Goal: Task Accomplishment & Management: Complete application form

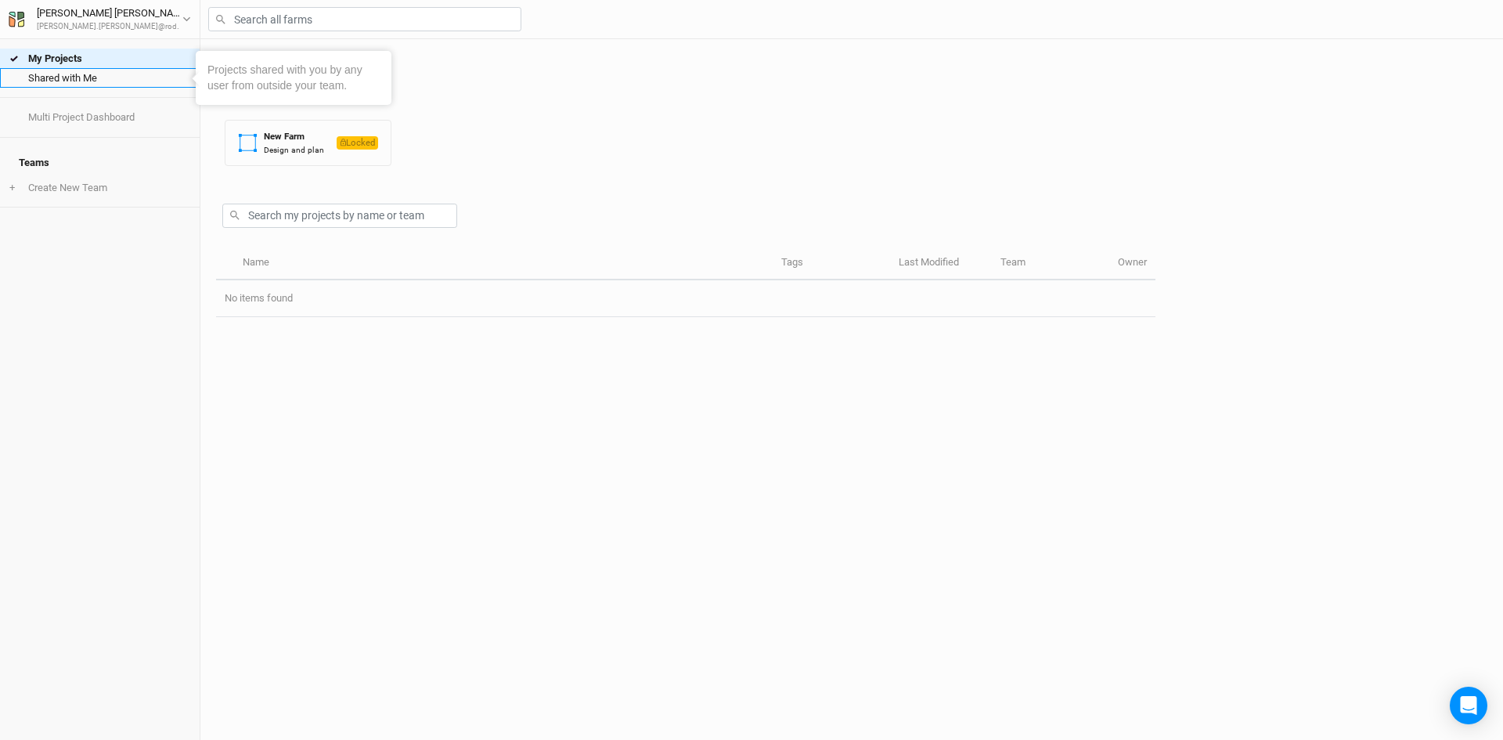
click at [86, 87] on link "Shared with Me" at bounding box center [100, 78] width 200 height 20
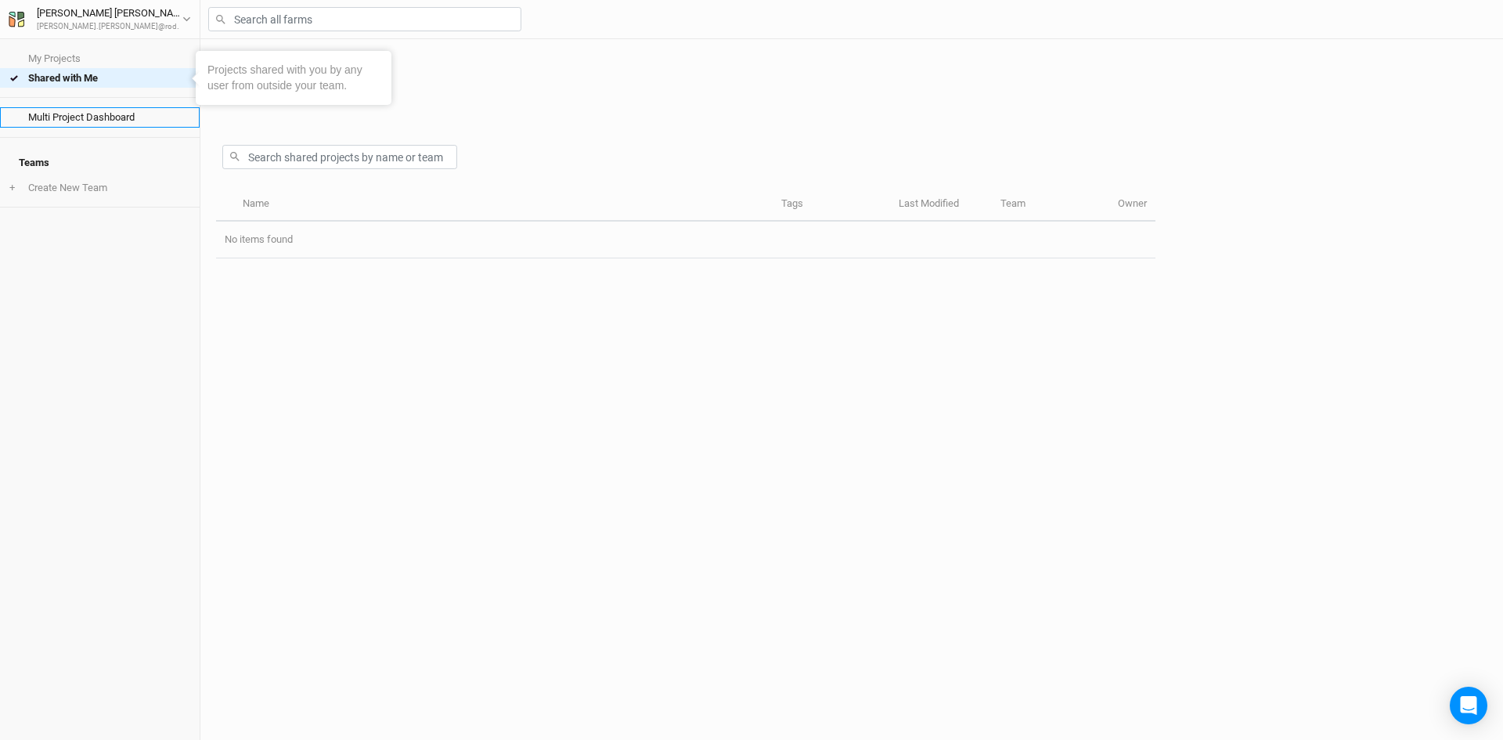
click at [81, 119] on link "Multi Project Dashboard" at bounding box center [100, 117] width 200 height 20
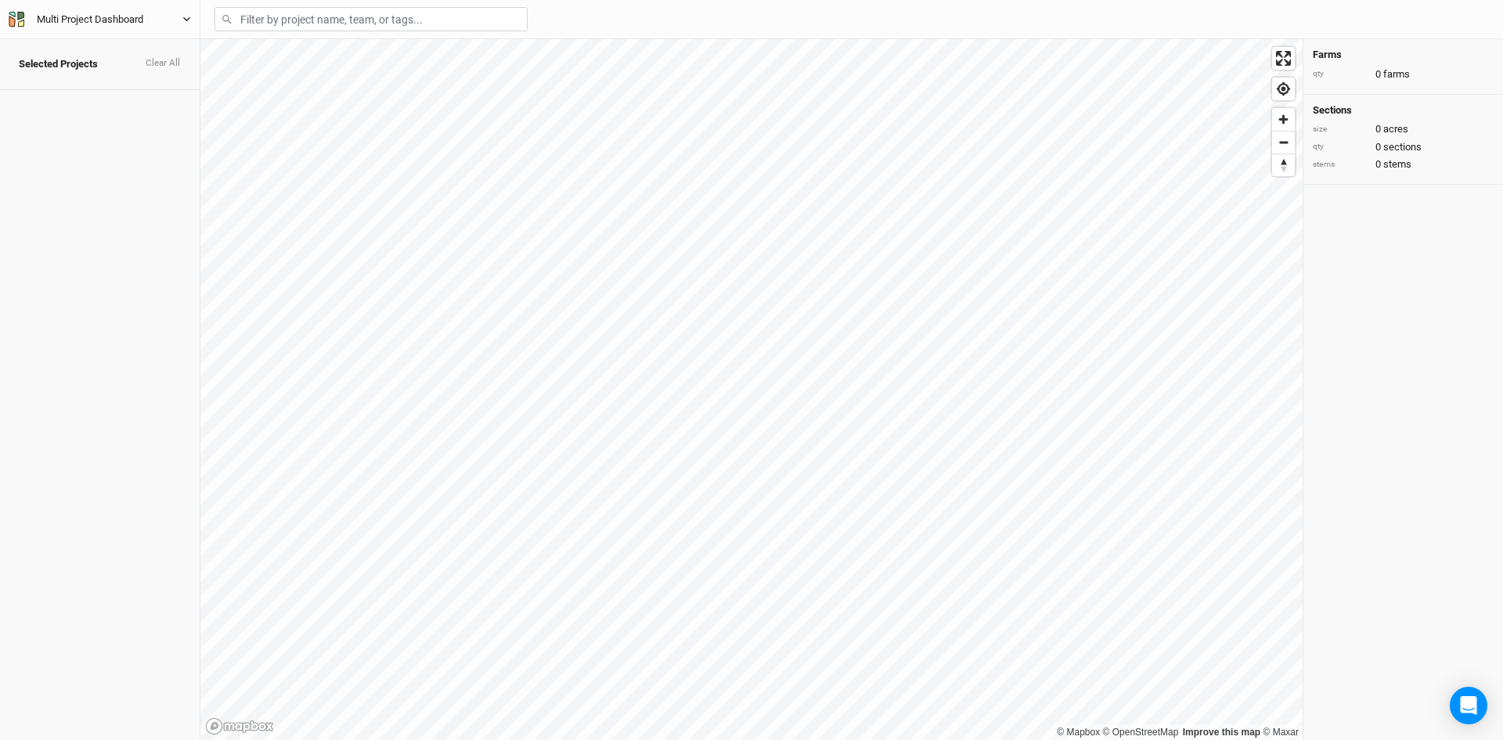
click at [26, 20] on div "Multi Project Dashboard" at bounding box center [90, 20] width 132 height 16
click at [132, 128] on button "Keyboard Shortcuts" at bounding box center [129, 128] width 124 height 20
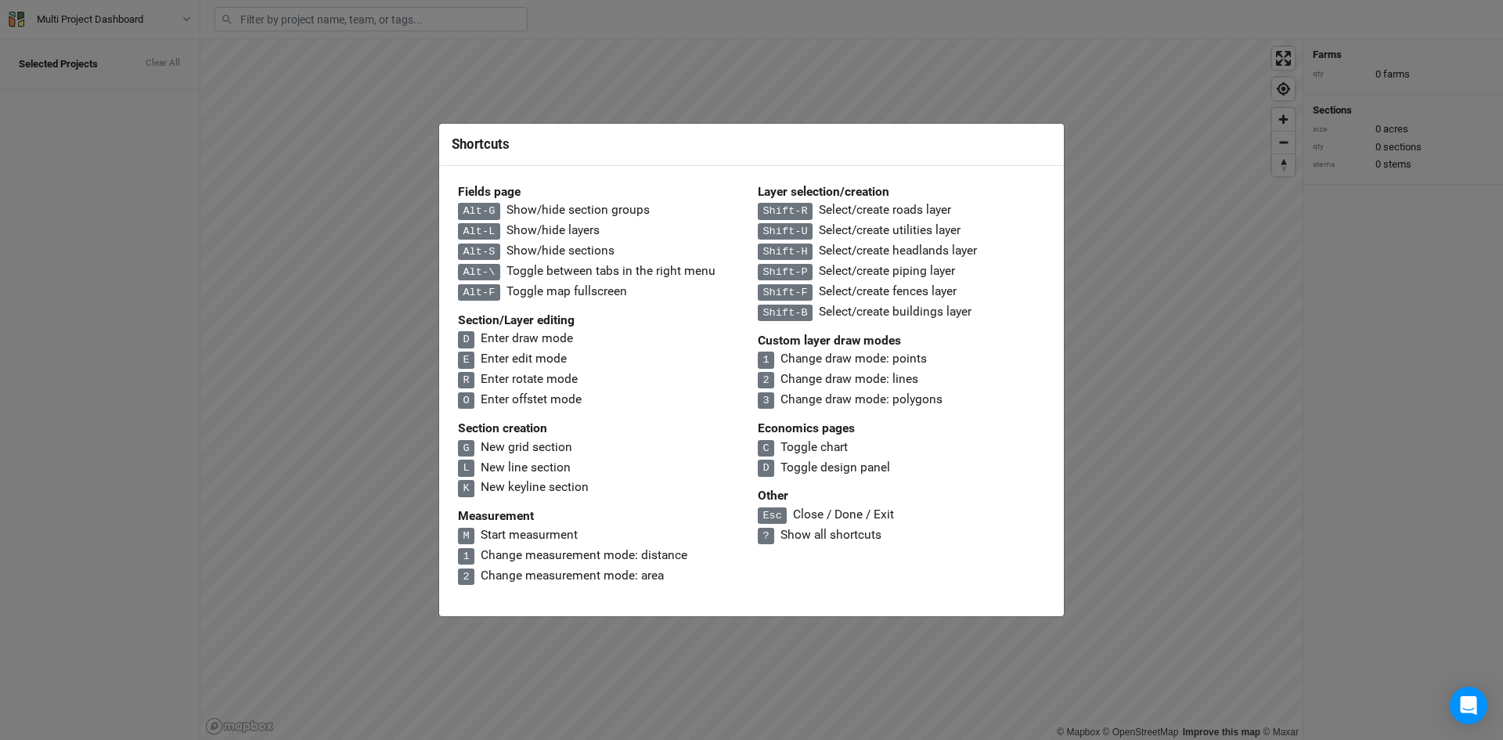
click at [1058, 124] on div "Shortcuts" at bounding box center [751, 144] width 625 height 41
click at [460, 114] on div "Shortcuts Fields page Alt-G Show/hide section groups Alt-L Show/hide layers Alt…" at bounding box center [751, 370] width 1503 height 740
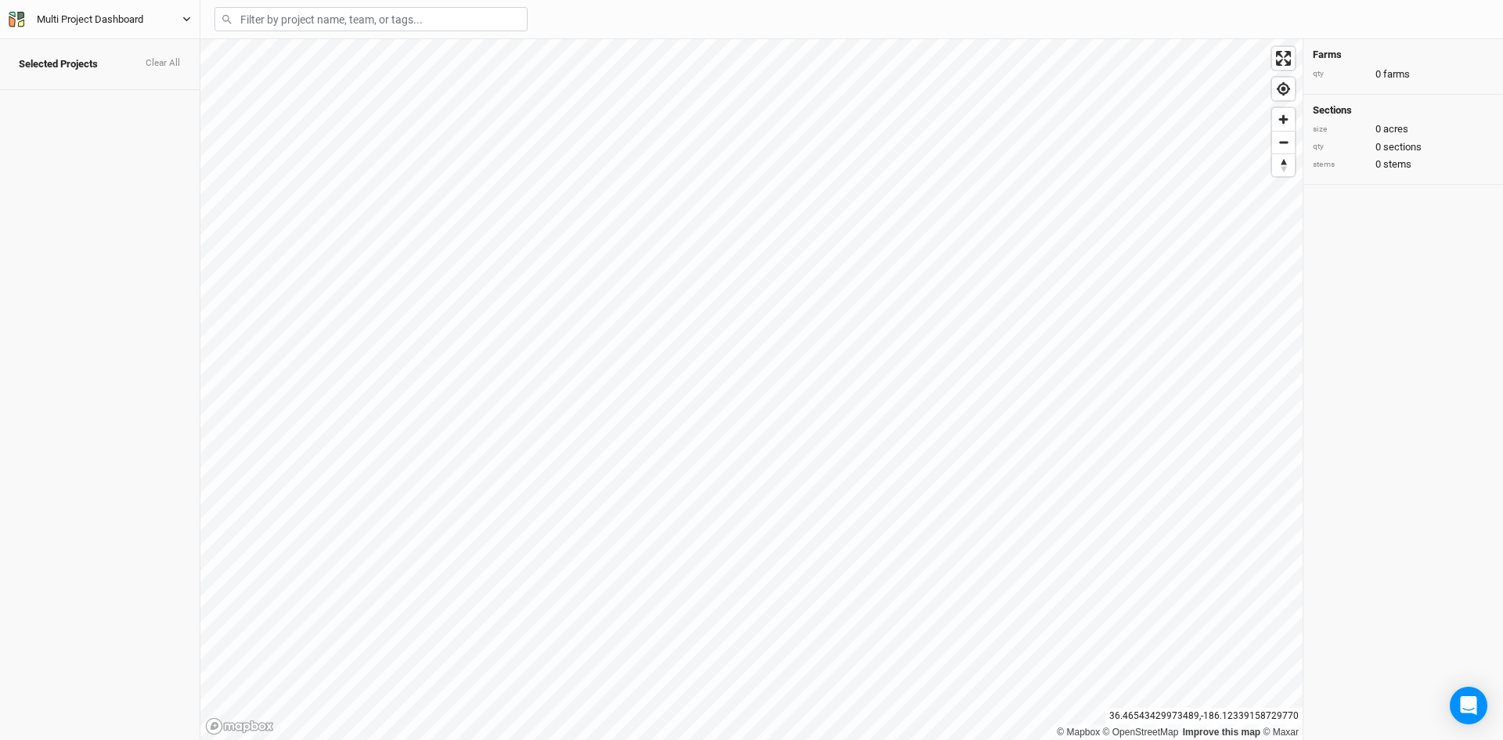
click at [156, 16] on div "Multi Project Dashboard" at bounding box center [90, 20] width 132 height 16
click at [90, 41] on button "Back" at bounding box center [129, 44] width 124 height 20
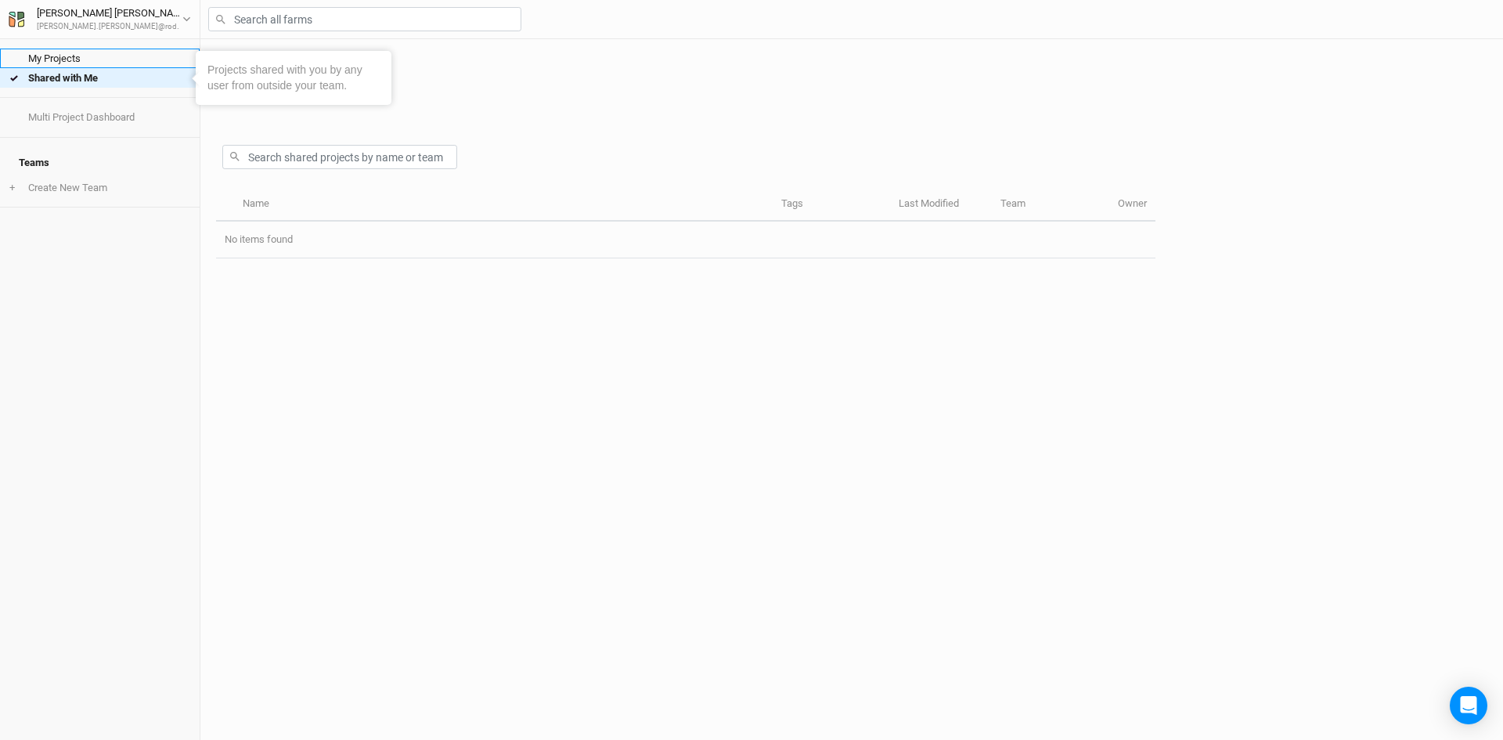
click at [73, 56] on link "My Projects" at bounding box center [100, 59] width 200 height 20
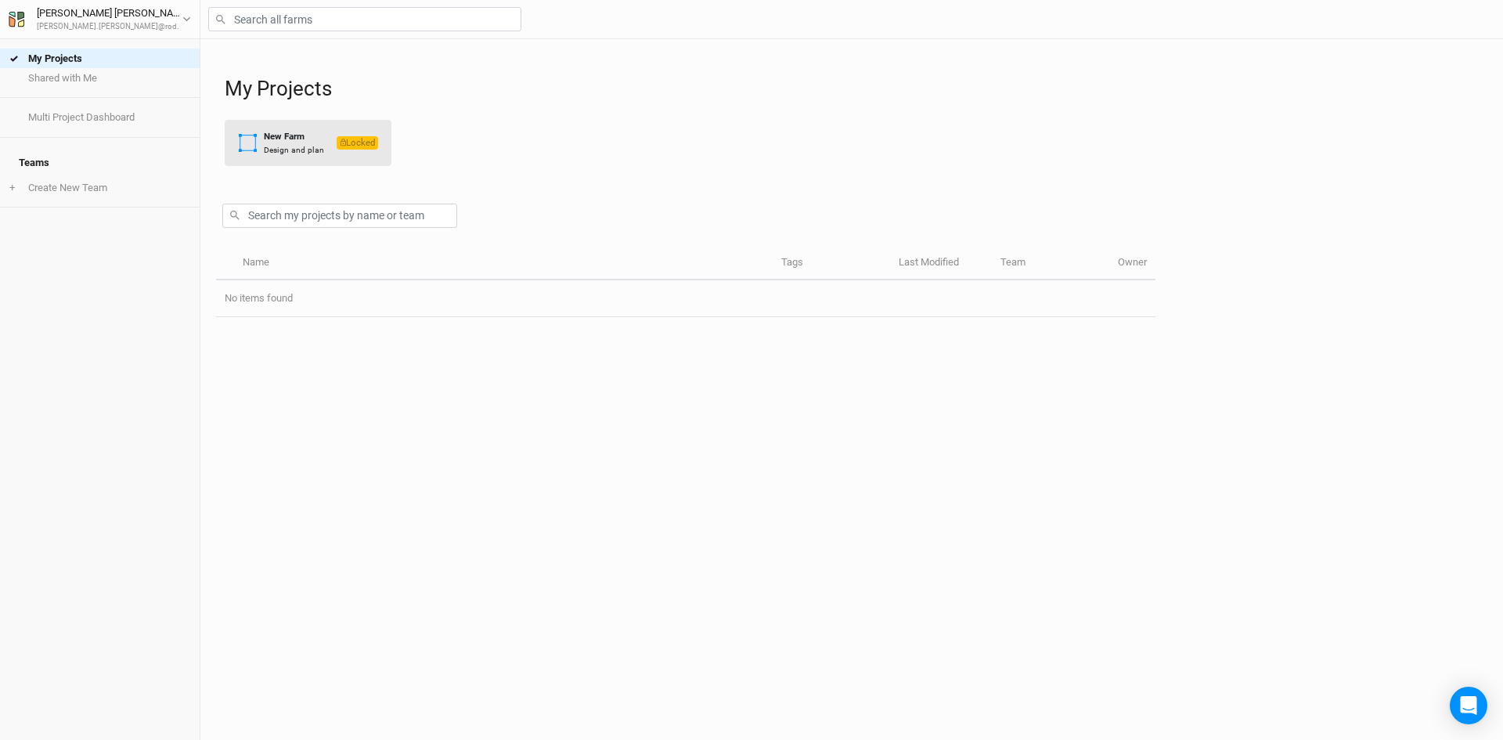
click at [315, 132] on div "New Farm" at bounding box center [294, 136] width 60 height 13
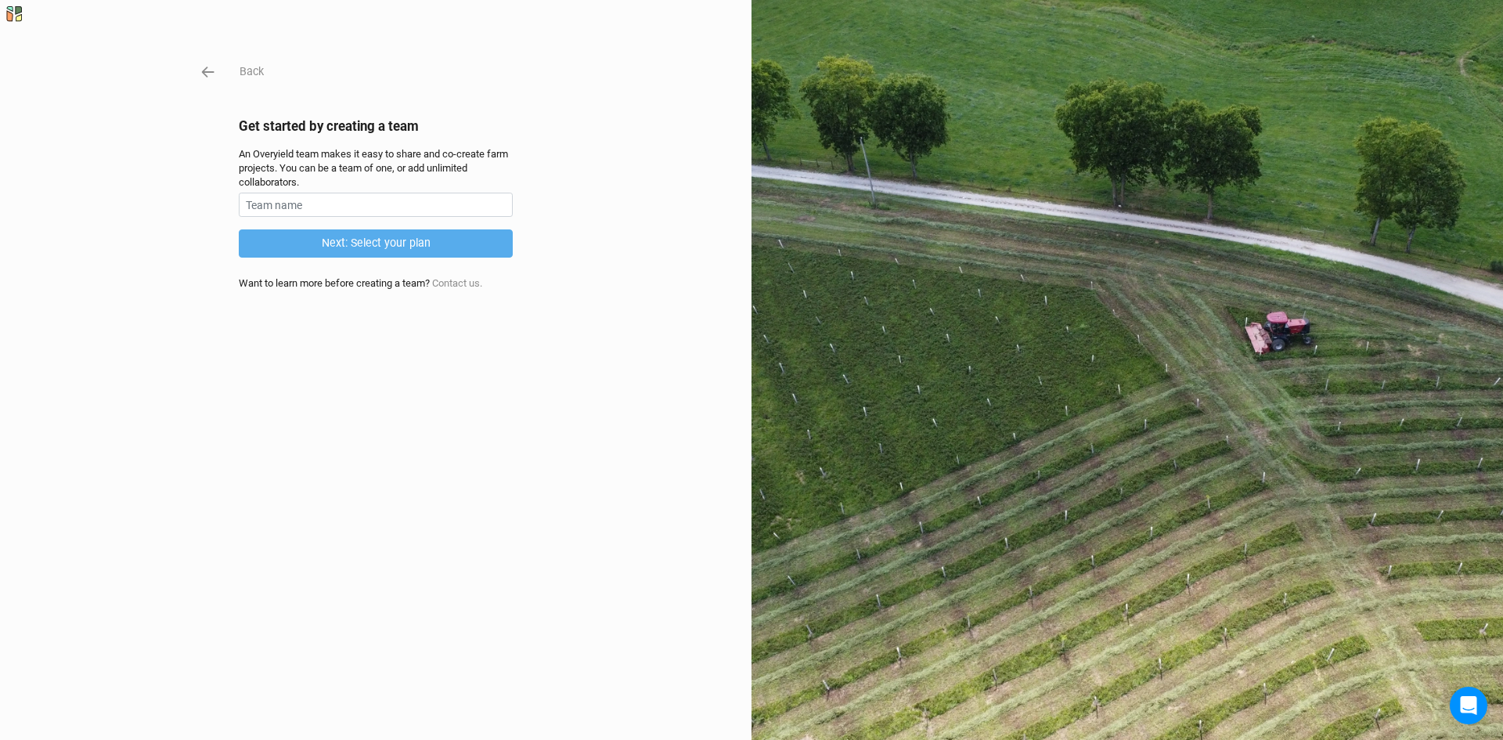
drag, startPoint x: 994, startPoint y: 336, endPoint x: 1145, endPoint y: 467, distance: 200.3
click at [1145, 467] on div at bounding box center [1128, 370] width 752 height 740
click at [396, 207] on input "text" at bounding box center [376, 205] width 274 height 24
type input "Rodale"
click at [350, 251] on button "Next: Select your plan" at bounding box center [376, 242] width 274 height 27
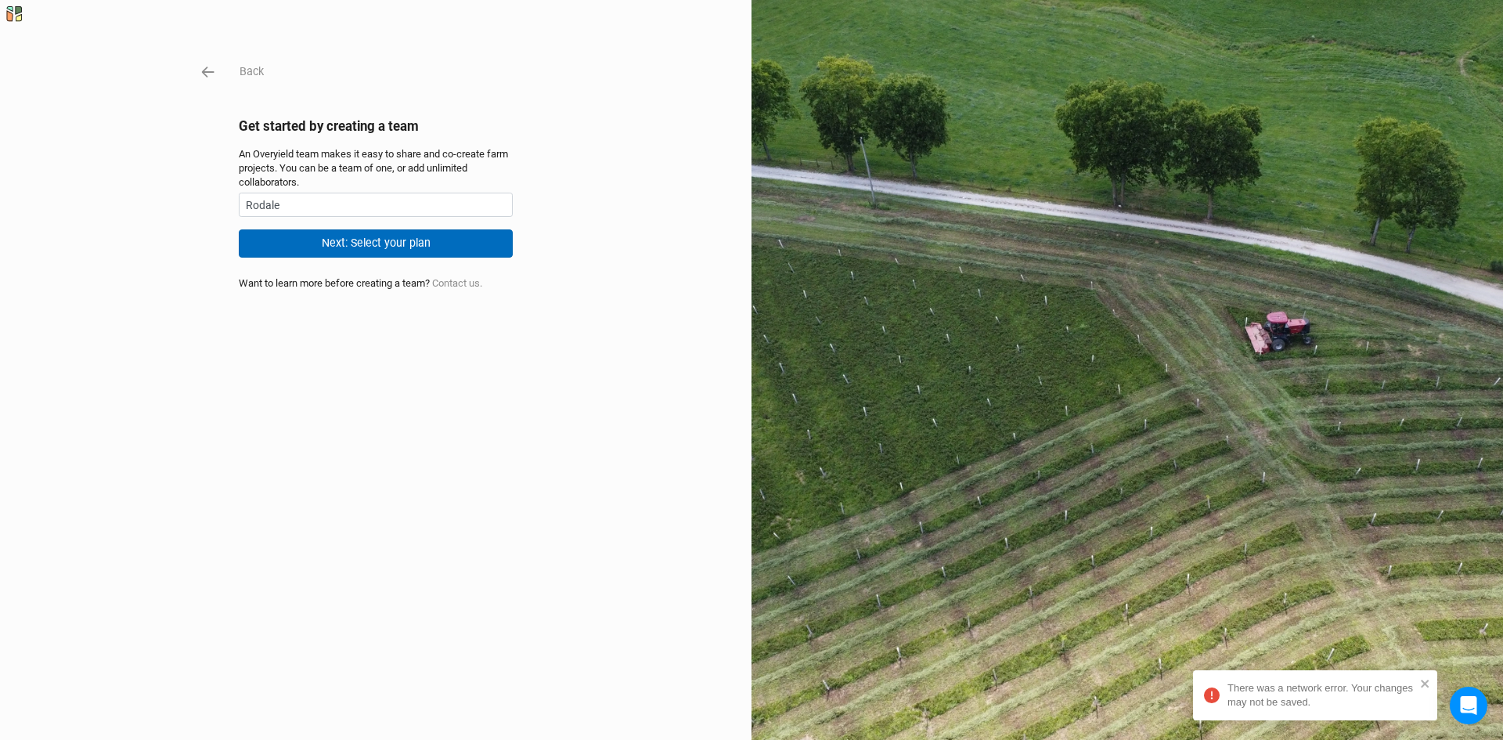
click at [350, 251] on button "Next: Select your plan" at bounding box center [376, 242] width 274 height 27
click at [203, 56] on div "Back Get started by creating a team An Overyield team makes it easy to share an…" at bounding box center [751, 370] width 1503 height 740
